Goal: Task Accomplishment & Management: Use online tool/utility

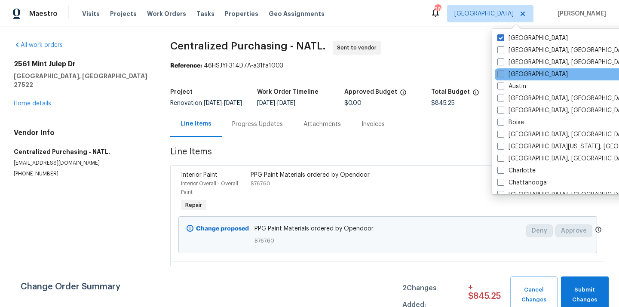
click at [510, 72] on label "[GEOGRAPHIC_DATA]" at bounding box center [532, 74] width 70 height 9
click at [503, 72] on input "[GEOGRAPHIC_DATA]" at bounding box center [500, 73] width 6 height 6
checkbox input "true"
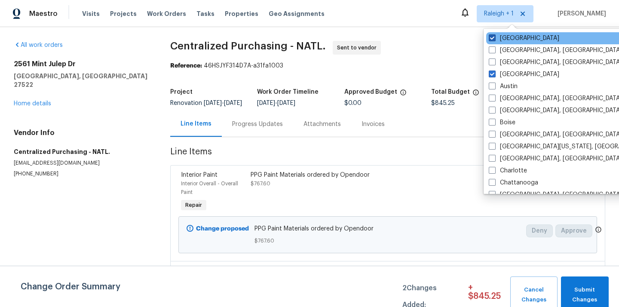
click at [508, 38] on label "[GEOGRAPHIC_DATA]" at bounding box center [524, 38] width 70 height 9
click at [494, 38] on input "[GEOGRAPHIC_DATA]" at bounding box center [492, 37] width 6 height 6
checkbox input "false"
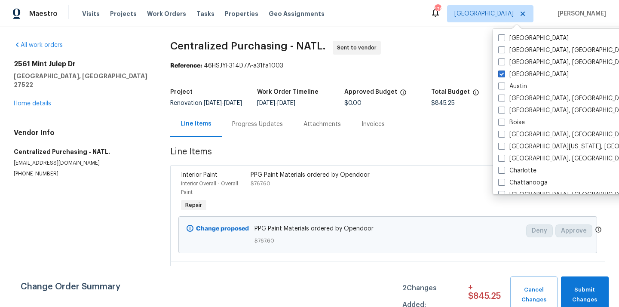
click at [112, 18] on div "Visits Projects Work Orders Tasks Properties Geo Assignments" at bounding box center [208, 13] width 253 height 17
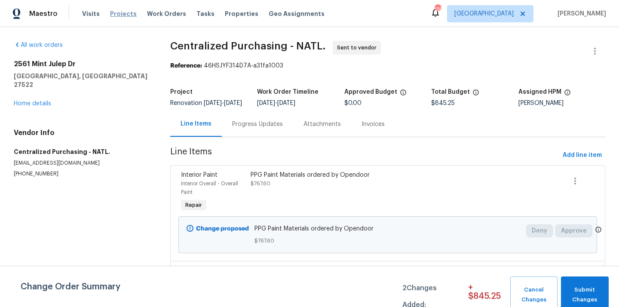
click at [119, 12] on span "Projects" at bounding box center [123, 13] width 27 height 9
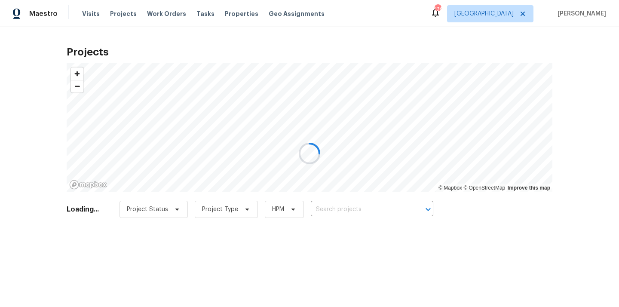
click at [398, 204] on div at bounding box center [309, 153] width 619 height 307
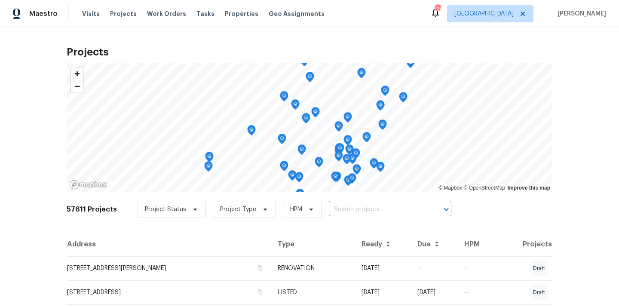
click at [398, 204] on input "text" at bounding box center [378, 209] width 98 height 13
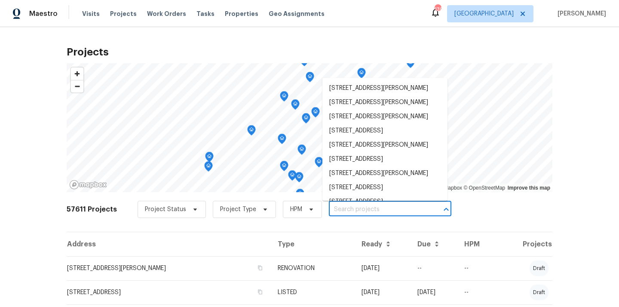
paste input "[STREET_ADDRESS]"
type input "[STREET_ADDRESS]"
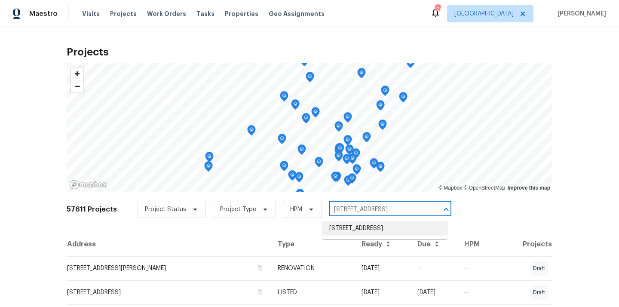
click at [389, 233] on li "[STREET_ADDRESS]" at bounding box center [384, 228] width 125 height 14
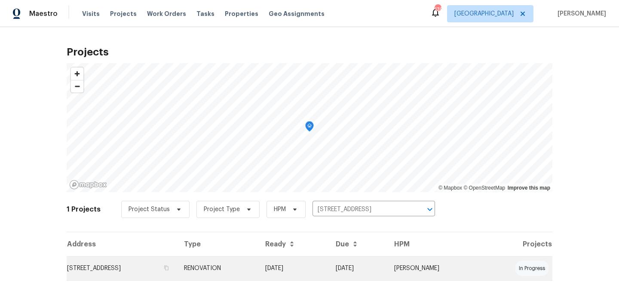
click at [375, 263] on td "[DATE]" at bounding box center [358, 268] width 58 height 24
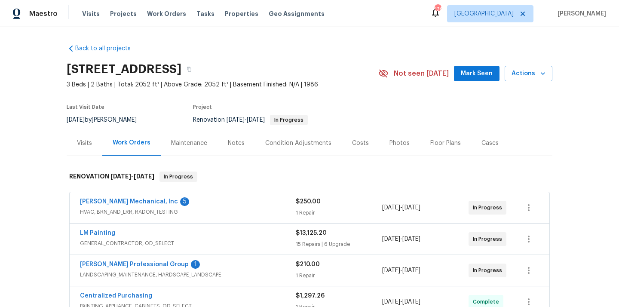
scroll to position [145, 0]
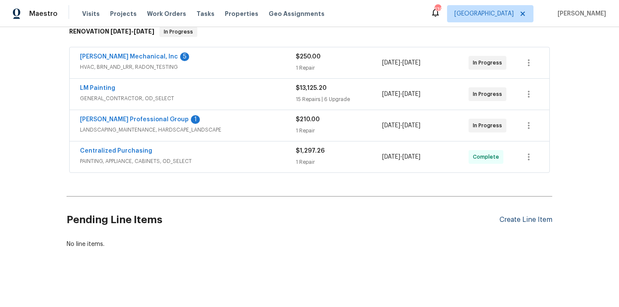
click at [520, 220] on div "Create Line Item" at bounding box center [525, 220] width 53 height 8
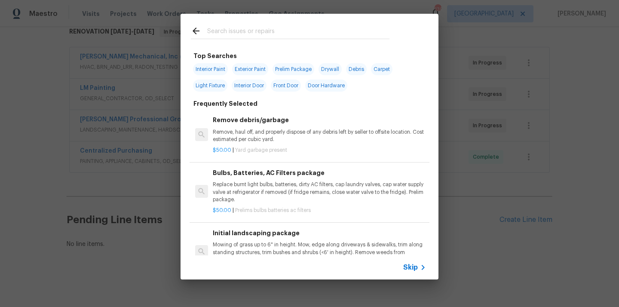
click at [307, 37] on input "text" at bounding box center [298, 32] width 182 height 13
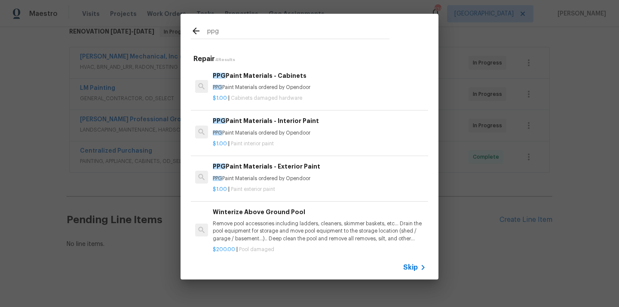
type input "ppg"
click at [289, 126] on div "PPG Paint Materials - Interior Paint PPG Paint Materials ordered by Opendoor" at bounding box center [319, 126] width 213 height 21
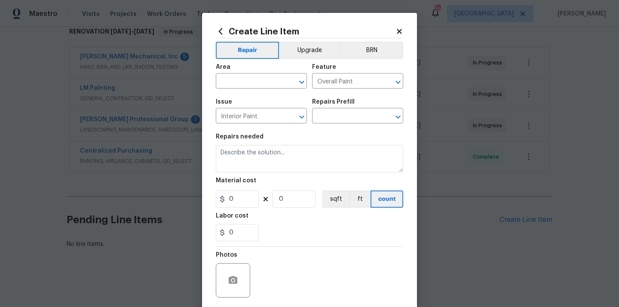
type input "PPG Paint Materials - Interior Paint $1.00"
type textarea "PPG Paint Materials ordered by Opendoor"
type input "1"
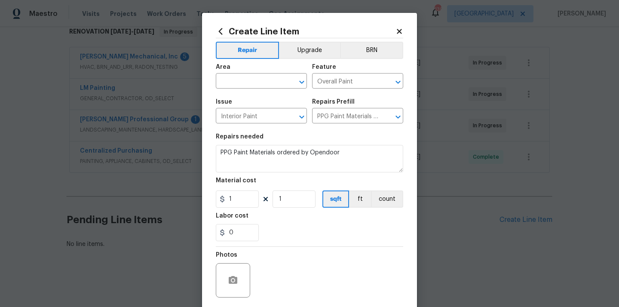
click at [220, 36] on div "Create Line Item Repair Upgrade BRN Area ​ Feature Overall Paint ​ Issue Interi…" at bounding box center [309, 185] width 187 height 317
click at [220, 34] on icon at bounding box center [220, 31] width 9 height 9
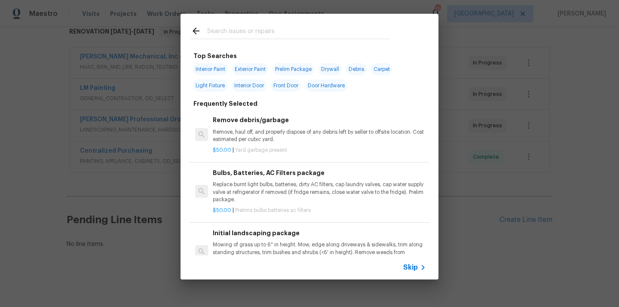
click at [273, 35] on input "text" at bounding box center [298, 32] width 182 height 13
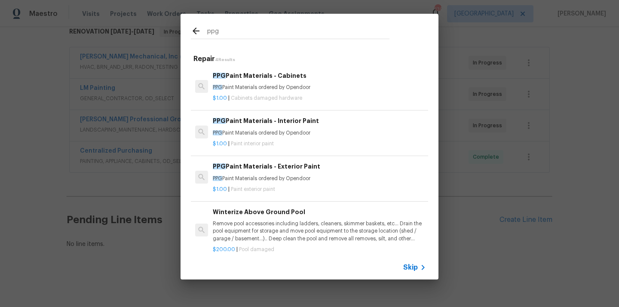
type input "ppg"
click at [262, 89] on p "PPG Paint Materials ordered by Opendoor" at bounding box center [319, 87] width 213 height 7
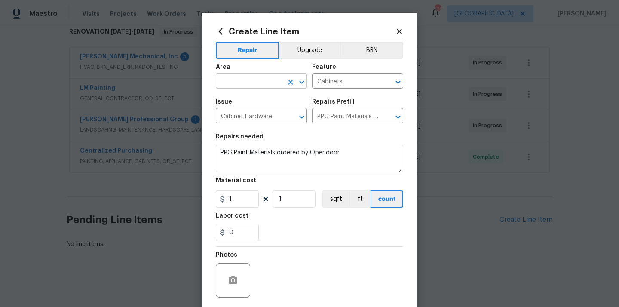
click at [278, 78] on input "text" at bounding box center [249, 81] width 67 height 13
click at [258, 100] on li "Kitchen" at bounding box center [261, 101] width 91 height 14
type input "Kitchen"
drag, startPoint x: 234, startPoint y: 200, endPoint x: 201, endPoint y: 201, distance: 33.5
click at [202, 201] on div "Create Line Item Repair Upgrade BRN Area Kitchen ​ Feature Cabinets ​ Issue Cab…" at bounding box center [309, 153] width 619 height 307
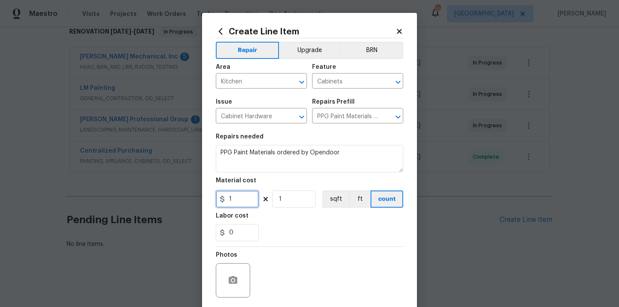
paste input "511.89"
type input "511.89"
click at [277, 228] on div "0" at bounding box center [309, 232] width 187 height 17
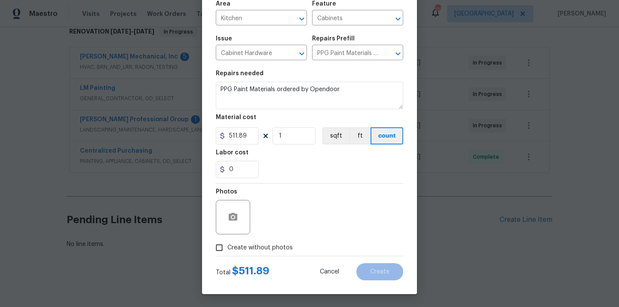
click at [269, 248] on span "Create without photos" at bounding box center [259, 247] width 65 height 9
click at [227, 248] on input "Create without photos" at bounding box center [219, 247] width 16 height 16
checkbox input "true"
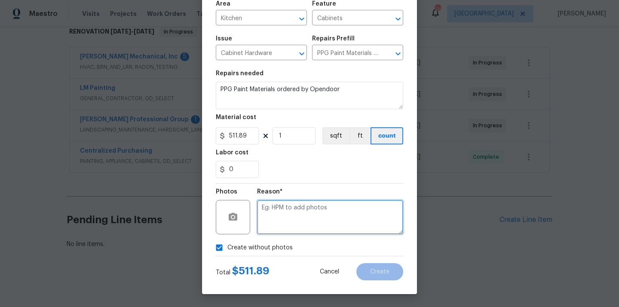
click at [281, 219] on textarea at bounding box center [330, 217] width 146 height 34
type textarea "N/A"
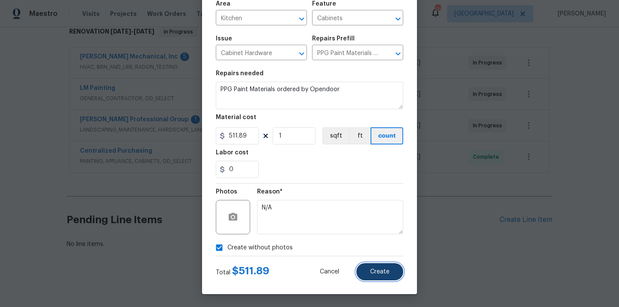
click at [380, 274] on span "Create" at bounding box center [379, 272] width 19 height 6
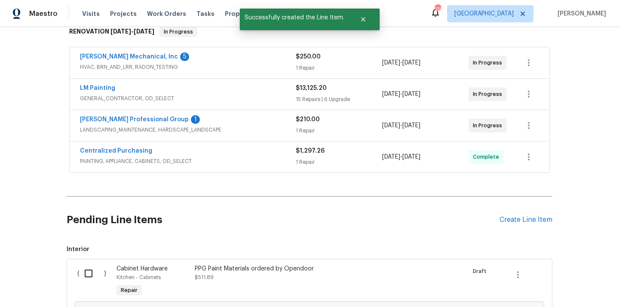
click at [83, 274] on input "checkbox" at bounding box center [92, 273] width 24 height 18
checkbox input "true"
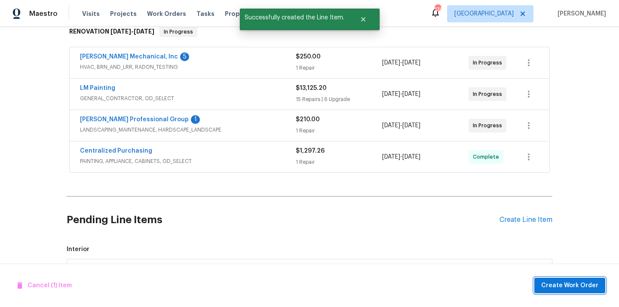
click at [560, 285] on span "Create Work Order" at bounding box center [569, 285] width 57 height 11
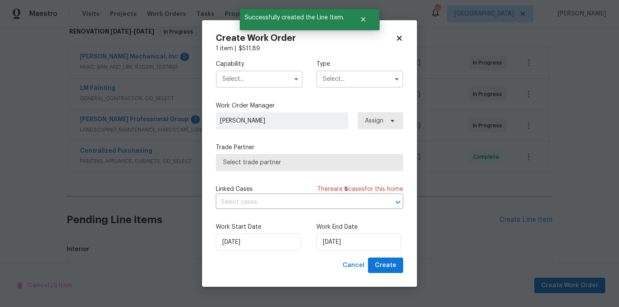
click at [281, 77] on input "text" at bounding box center [259, 78] width 87 height 17
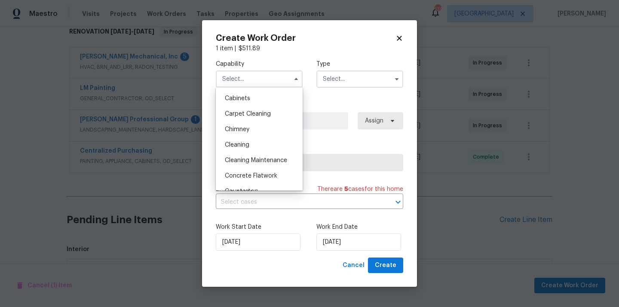
scroll to position [76, 0]
click at [263, 94] on div "Cabinets" at bounding box center [259, 98] width 83 height 15
type input "Cabinets"
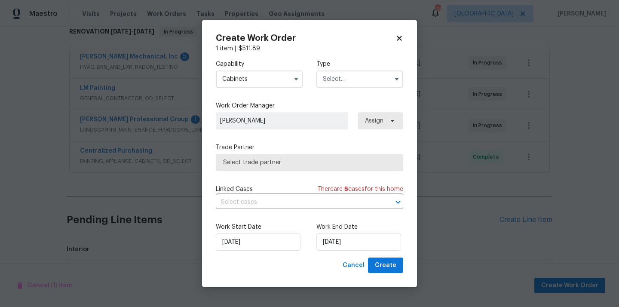
click at [369, 81] on input "text" at bounding box center [359, 78] width 87 height 17
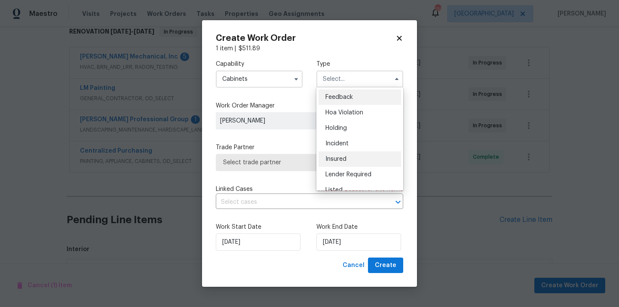
scroll to position [195, 0]
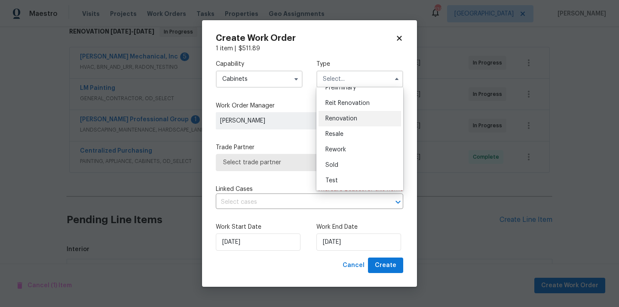
click at [365, 114] on div "Renovation" at bounding box center [359, 118] width 83 height 15
type input "Renovation"
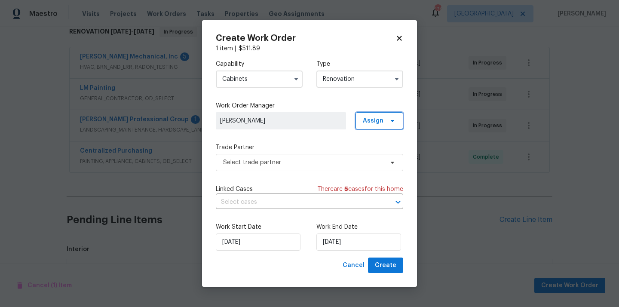
click at [381, 122] on span "Assign" at bounding box center [373, 120] width 21 height 9
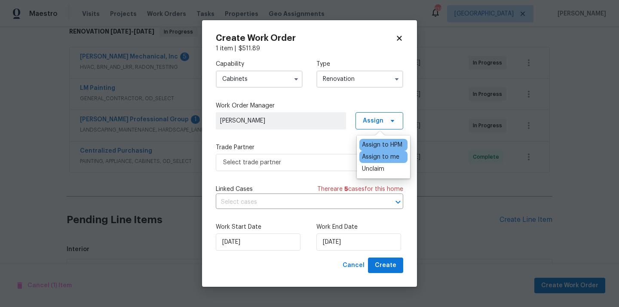
click at [376, 156] on div "Assign to me" at bounding box center [380, 157] width 37 height 9
click at [296, 168] on span "Select trade partner" at bounding box center [309, 162] width 187 height 17
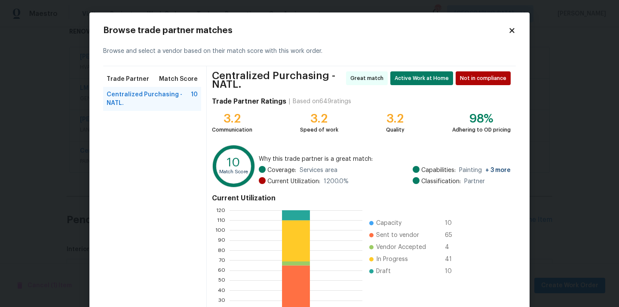
scroll to position [76, 0]
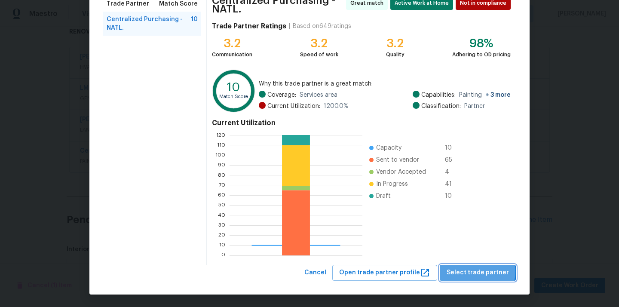
click at [481, 272] on span "Select trade partner" at bounding box center [478, 272] width 62 height 11
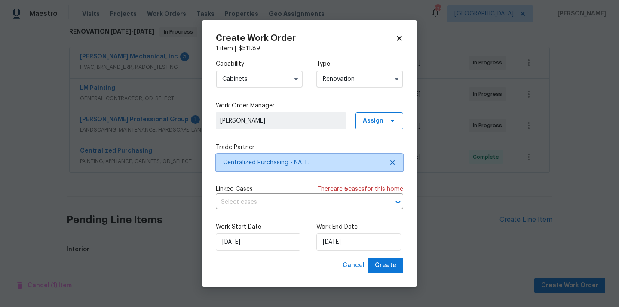
scroll to position [0, 0]
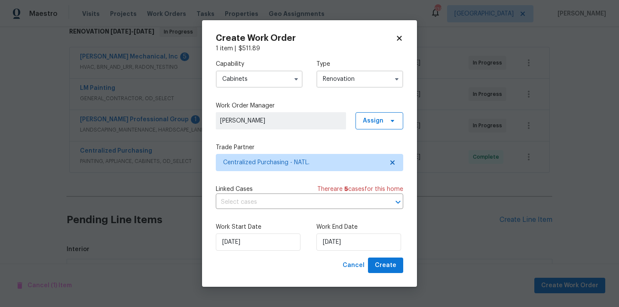
click at [414, 270] on div "Create Work Order 1 item | $ 511.89 Capability Cabinets Type Renovation Work Or…" at bounding box center [309, 153] width 215 height 267
click at [392, 266] on span "Create" at bounding box center [385, 265] width 21 height 11
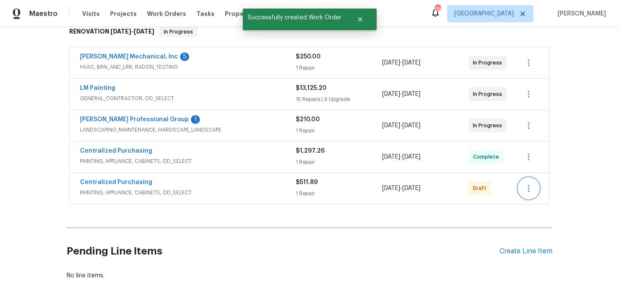
click at [528, 192] on icon "button" at bounding box center [528, 188] width 10 height 10
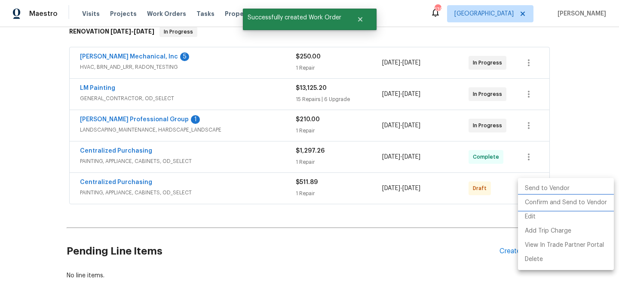
click at [539, 205] on li "Confirm and Send to Vendor" at bounding box center [566, 203] width 96 height 14
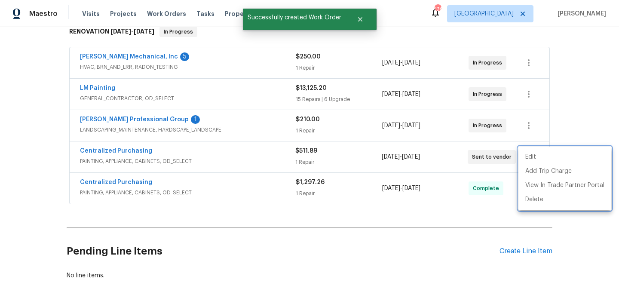
click at [135, 150] on div at bounding box center [309, 153] width 619 height 307
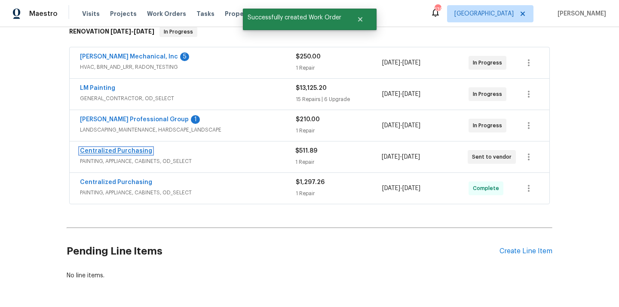
click at [115, 148] on link "Centralized Purchasing" at bounding box center [116, 151] width 72 height 6
